Goal: Information Seeking & Learning: Learn about a topic

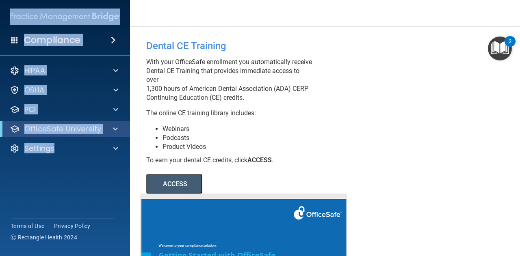
drag, startPoint x: 3, startPoint y: 15, endPoint x: 104, endPoint y: 174, distance: 188.1
click at [104, 174] on div "Compliance HIPAA Documents and Policies Report an Incident Business Associates …" at bounding box center [65, 128] width 130 height 256
click at [103, 173] on div "Compliance HIPAA Documents and Policies Report an Incident Business Associates …" at bounding box center [65, 128] width 130 height 256
drag, startPoint x: 106, startPoint y: 167, endPoint x: 0, endPoint y: 6, distance: 192.5
click at [0, 6] on div "Compliance HIPAA Documents and Policies Report an Incident Business Associates …" at bounding box center [65, 128] width 130 height 256
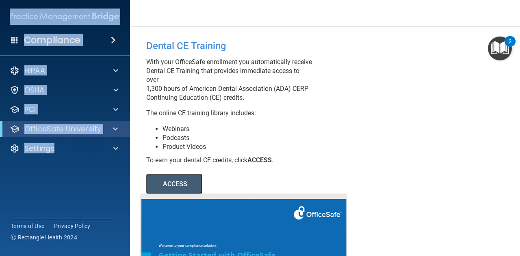
click at [0, 6] on div "Compliance HIPAA Documents and Policies Report an Incident Business Associates …" at bounding box center [65, 128] width 130 height 256
drag, startPoint x: 3, startPoint y: 7, endPoint x: 96, endPoint y: 171, distance: 189.0
click at [96, 171] on div "Compliance HIPAA Documents and Policies Report an Incident Business Associates …" at bounding box center [65, 128] width 130 height 256
drag, startPoint x: 7, startPoint y: 15, endPoint x: 101, endPoint y: 180, distance: 189.8
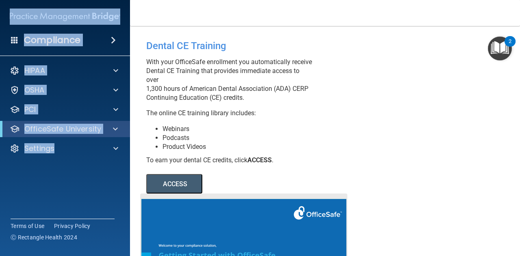
click at [101, 180] on div "Compliance HIPAA Documents and Policies Report an Incident Business Associates …" at bounding box center [65, 128] width 130 height 256
drag, startPoint x: 106, startPoint y: 172, endPoint x: 0, endPoint y: 11, distance: 192.6
click at [0, 11] on div "Compliance HIPAA Documents and Policies Report an Incident Business Associates …" at bounding box center [65, 128] width 130 height 256
click at [0, 9] on div "Compliance HIPAA Documents and Policies Report an Incident Business Associates …" at bounding box center [65, 128] width 130 height 256
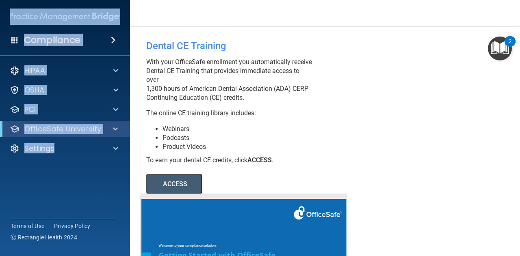
drag, startPoint x: 1, startPoint y: 6, endPoint x: 108, endPoint y: 170, distance: 196.1
click at [108, 170] on div "Compliance HIPAA Documents and Policies Report an Incident Business Associates …" at bounding box center [65, 128] width 130 height 256
click at [108, 169] on div "Compliance HIPAA Documents and Policies Report an Incident Business Associates …" at bounding box center [65, 128] width 130 height 256
